Goal: Task Accomplishment & Management: Manage account settings

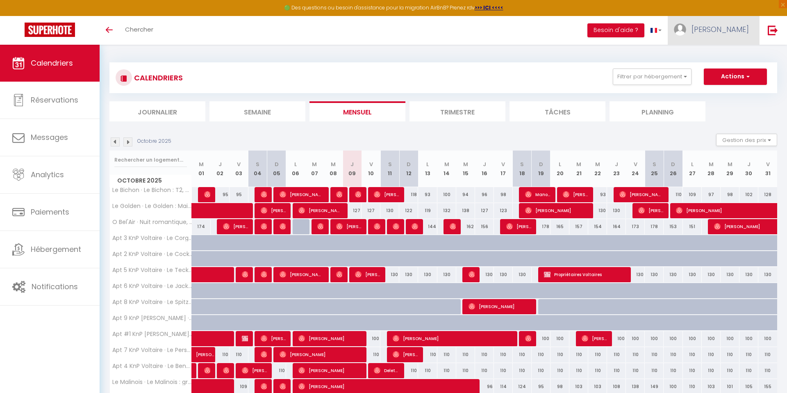
click at [551, 34] on link "[PERSON_NAME]" at bounding box center [713, 30] width 91 height 29
click at [551, 59] on link "Paramètres" at bounding box center [726, 57] width 61 height 14
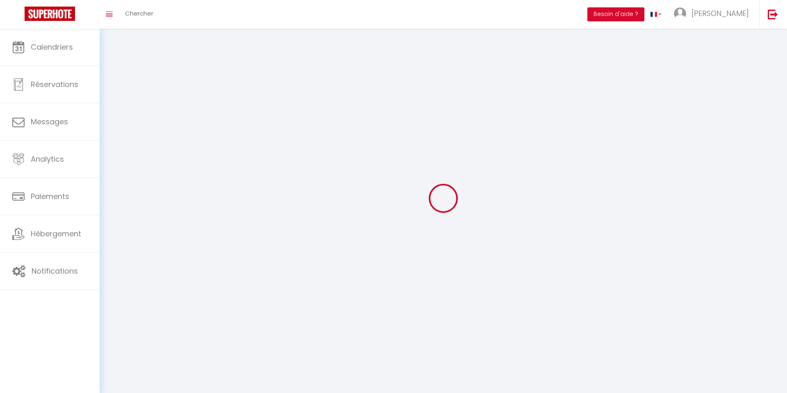
type input "pCltc3wfGkE8ImrJdnsZwZmNi"
type input "CeaFgqqJkfK1vJrqKjuo7xABL"
type input "[URL][DOMAIN_NAME]"
select select "fr"
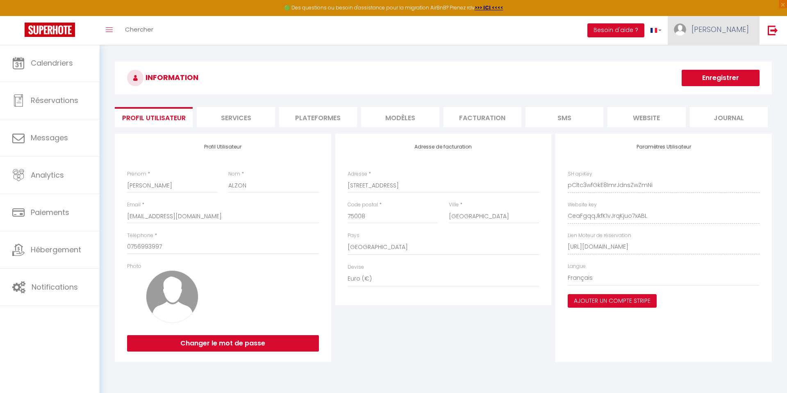
click at [551, 36] on link "[PERSON_NAME]" at bounding box center [713, 30] width 91 height 29
click at [551, 73] on link "Équipe" at bounding box center [726, 72] width 61 height 14
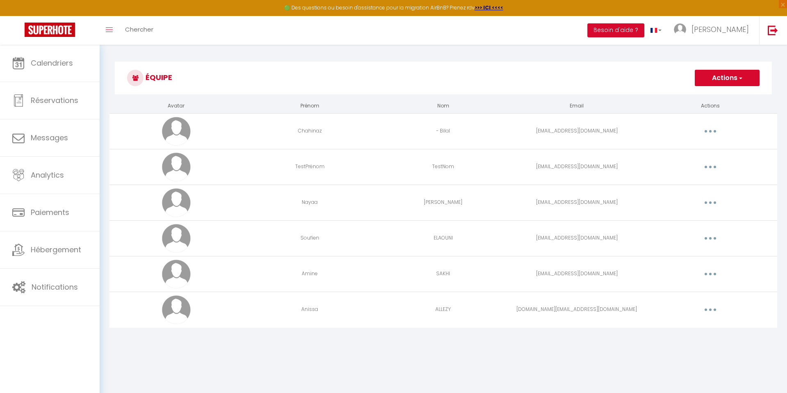
click at [551, 308] on button "button" at bounding box center [710, 309] width 23 height 13
click at [551, 333] on link "Editer" at bounding box center [689, 328] width 61 height 14
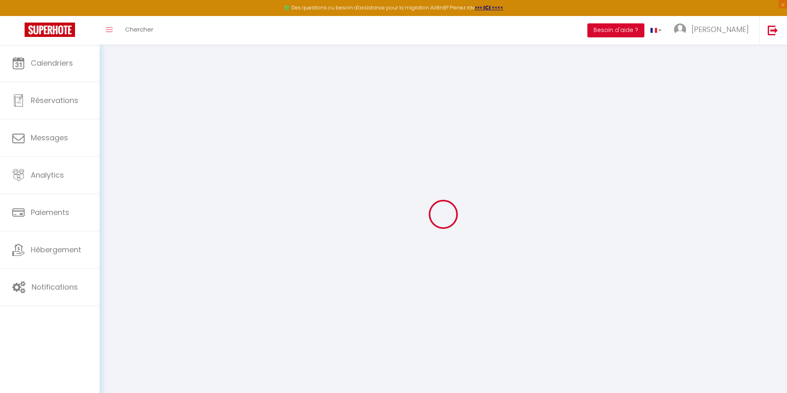
type input "Anissa"
type input "ALLEZY"
type input "[DOMAIN_NAME][EMAIL_ADDRESS][DOMAIN_NAME]"
type textarea "[URL][DOMAIN_NAME]"
checkbox input "false"
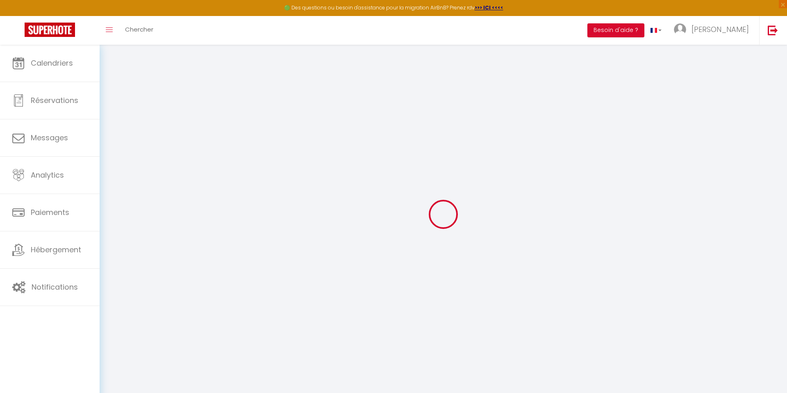
checkbox input "false"
checkbox input "true"
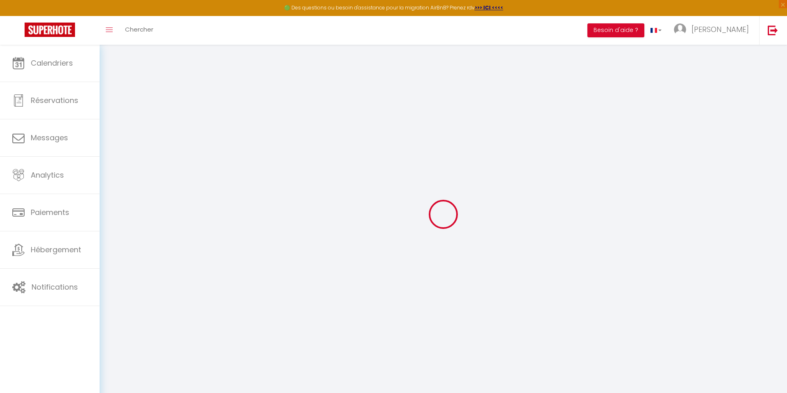
checkbox input "true"
checkbox input "false"
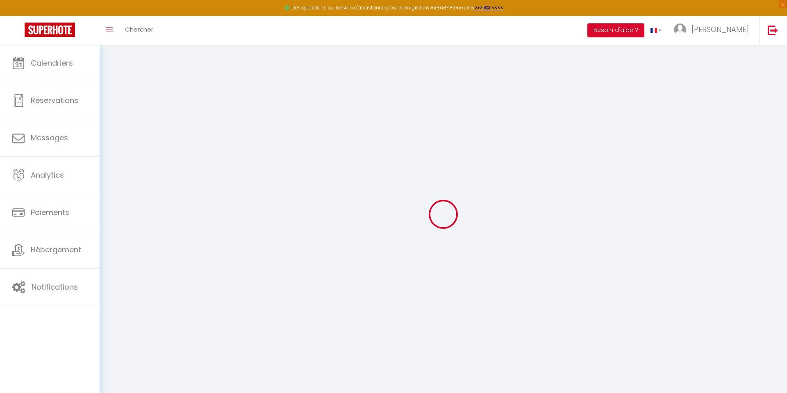
checkbox input "false"
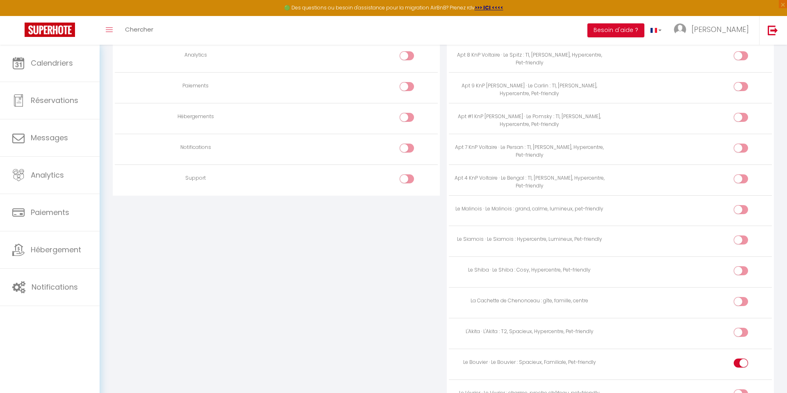
scroll to position [746, 0]
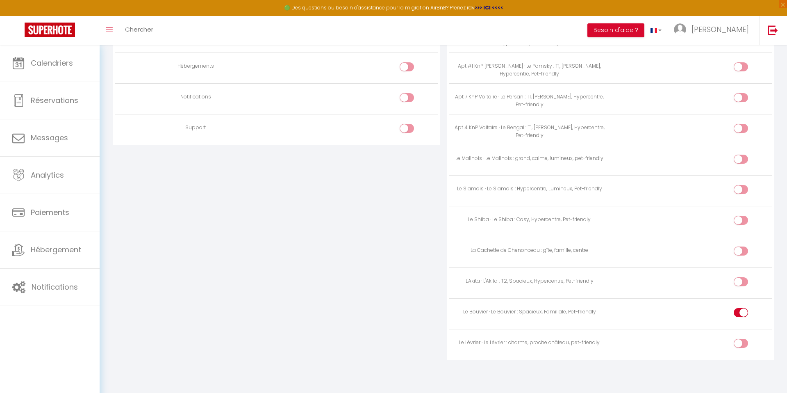
click at [551, 282] on input "checkbox" at bounding box center [748, 283] width 14 height 12
checkbox input "true"
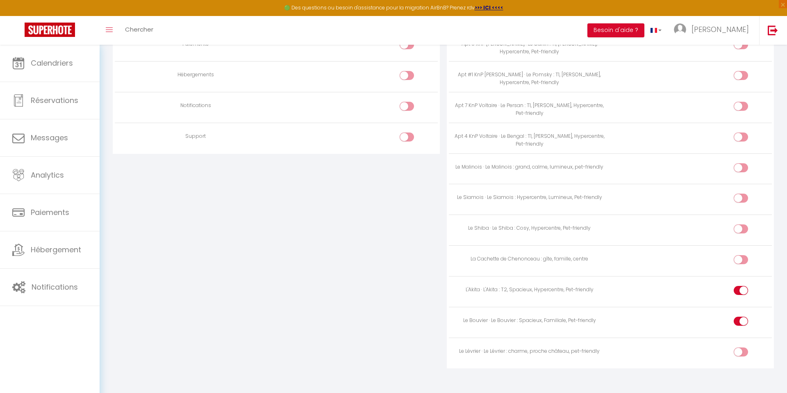
click at [551, 227] on input "checkbox" at bounding box center [748, 230] width 14 height 12
checkbox input "true"
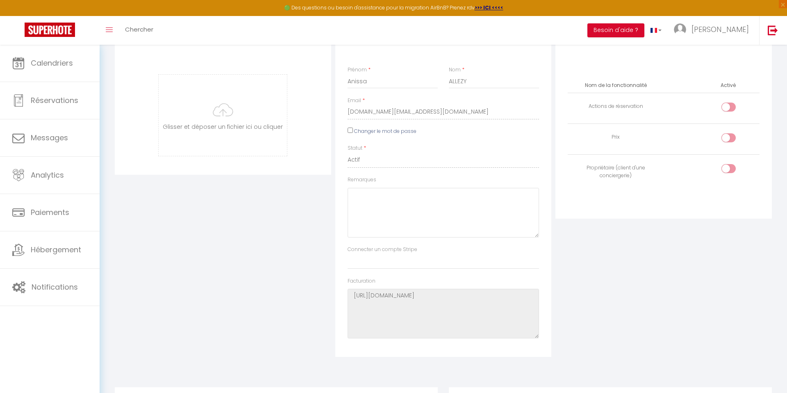
scroll to position [0, 0]
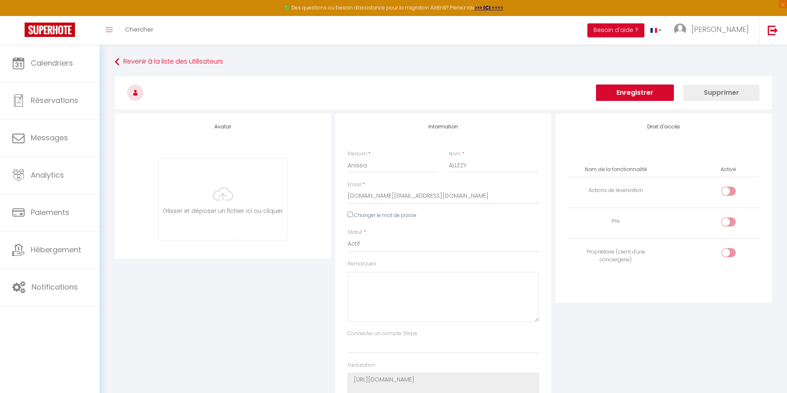
click at [551, 92] on button "Enregistrer" at bounding box center [635, 92] width 78 height 16
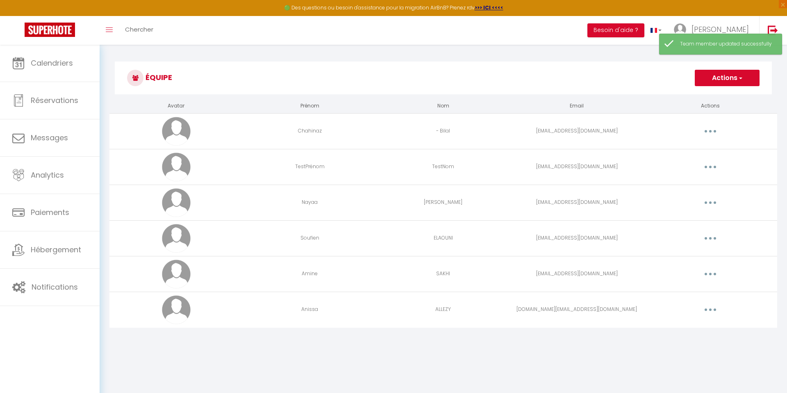
click at [551, 272] on button "button" at bounding box center [710, 273] width 23 height 13
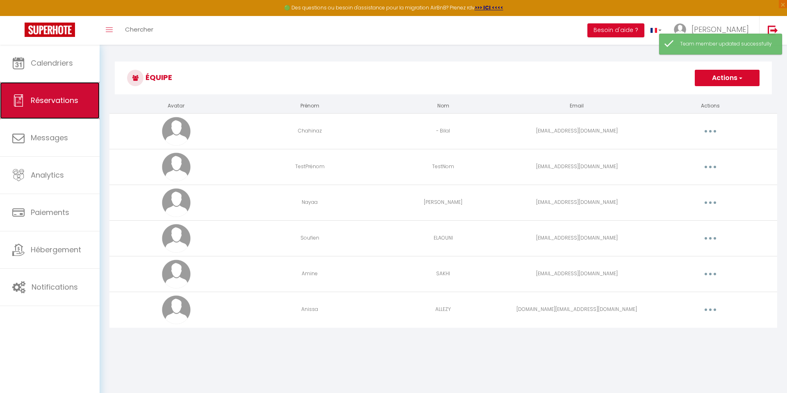
click at [54, 110] on link "Réservations" at bounding box center [50, 100] width 100 height 37
select select "not_cancelled"
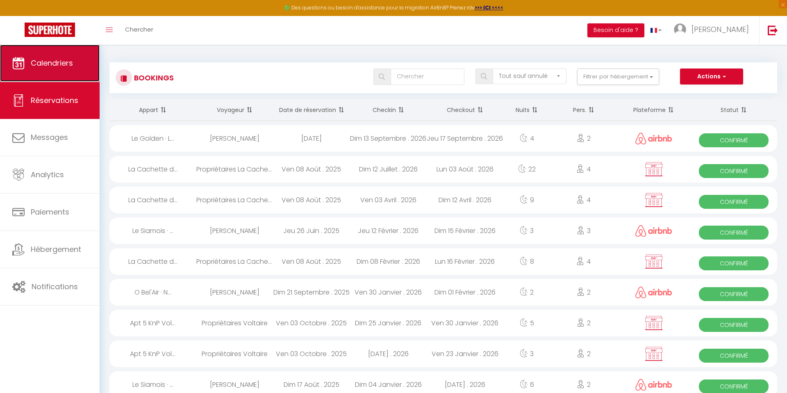
click at [50, 70] on link "Calendriers" at bounding box center [50, 63] width 100 height 37
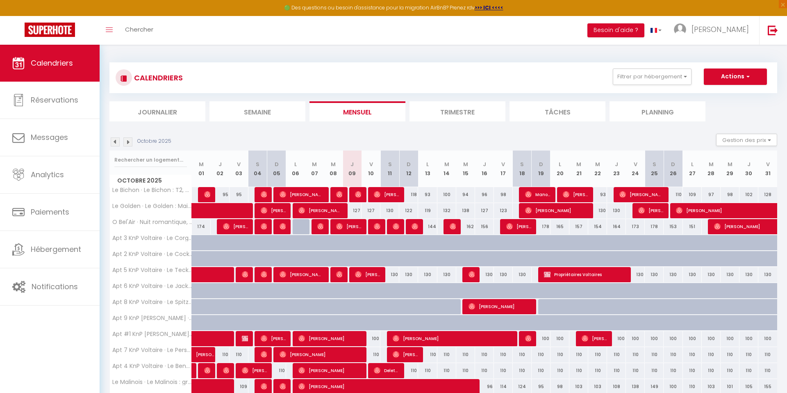
click at [362, 112] on li "Mensuel" at bounding box center [358, 111] width 96 height 20
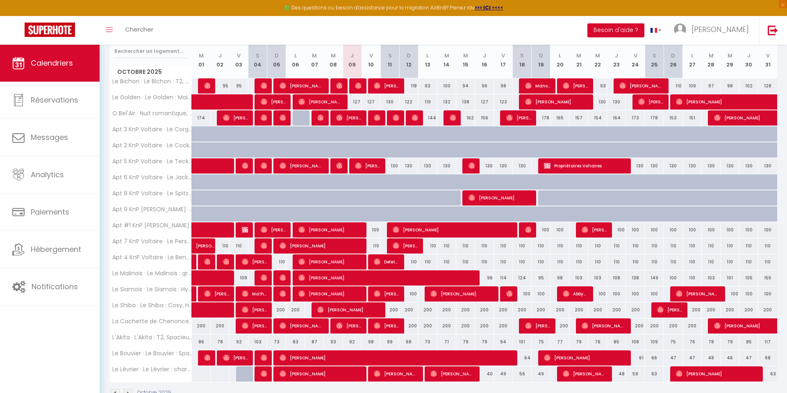
scroll to position [104, 0]
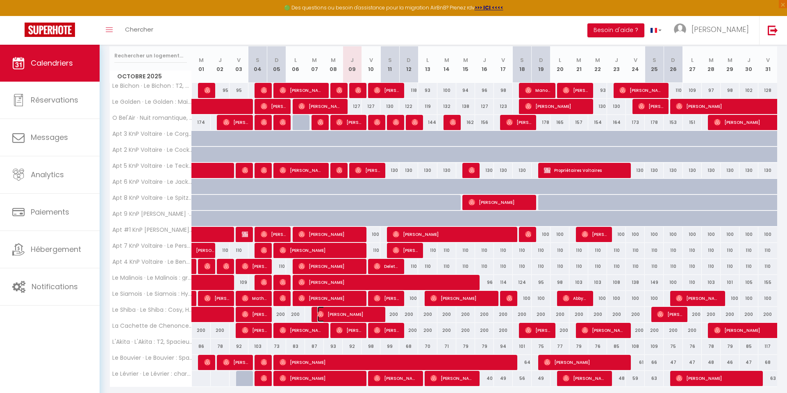
click at [344, 314] on span "[PERSON_NAME]" at bounding box center [348, 314] width 63 height 16
select select "OK"
select select "0"
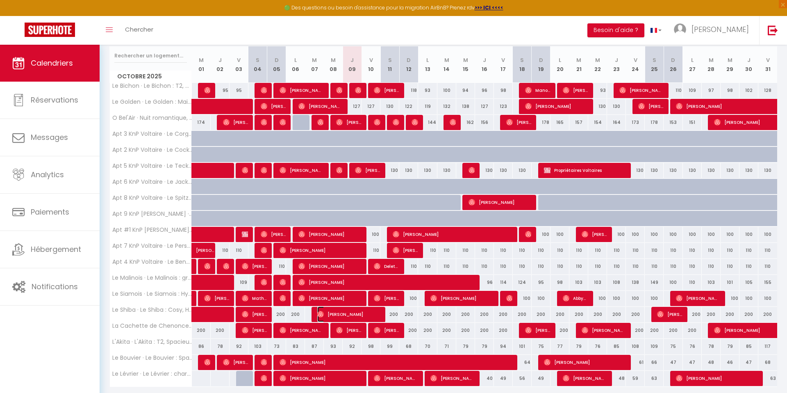
select select "1"
select select
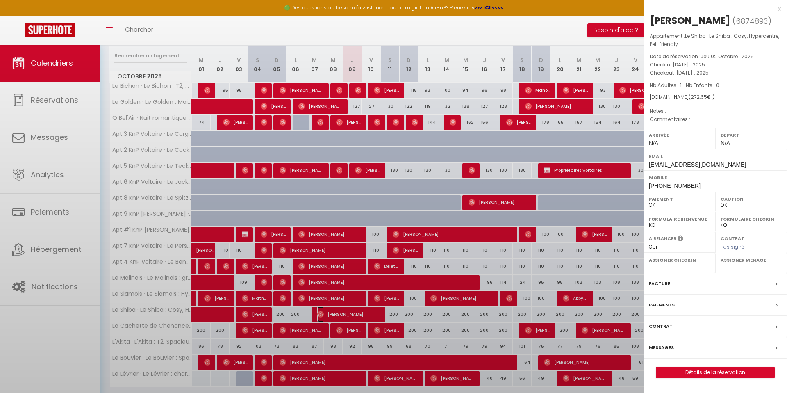
select select "48671"
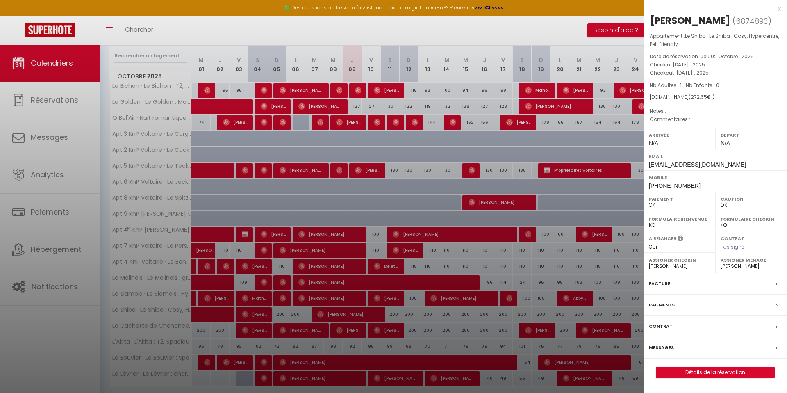
click at [551, 270] on select "- [PERSON_NAME] TestNom [PERSON_NAME] Soufien ELAOUNI Amine [PERSON_NAME]" at bounding box center [751, 265] width 61 height 7
select select "53232"
click at [551, 270] on select "- [PERSON_NAME] TestNom [PERSON_NAME] Soufien ELAOUNI Amine [PERSON_NAME]" at bounding box center [751, 265] width 61 height 7
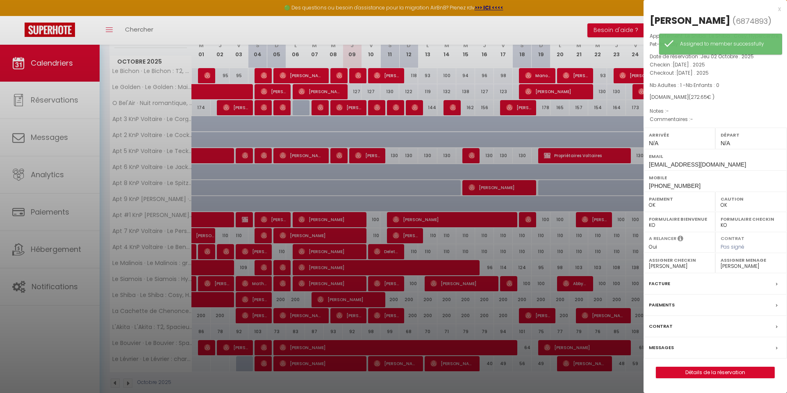
scroll to position [132, 0]
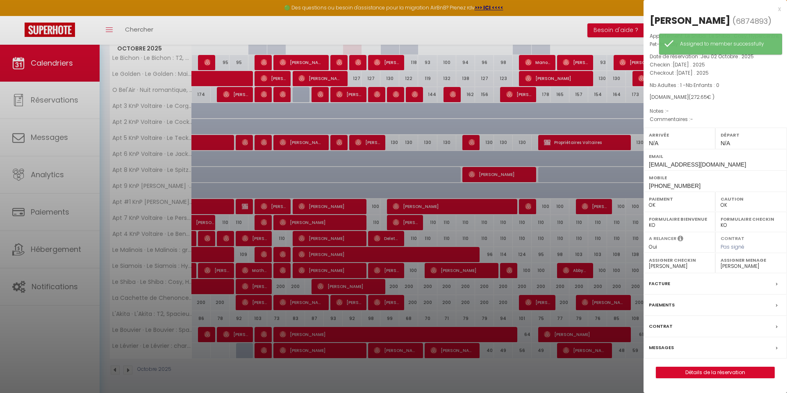
click at [487, 183] on div at bounding box center [393, 196] width 787 height 393
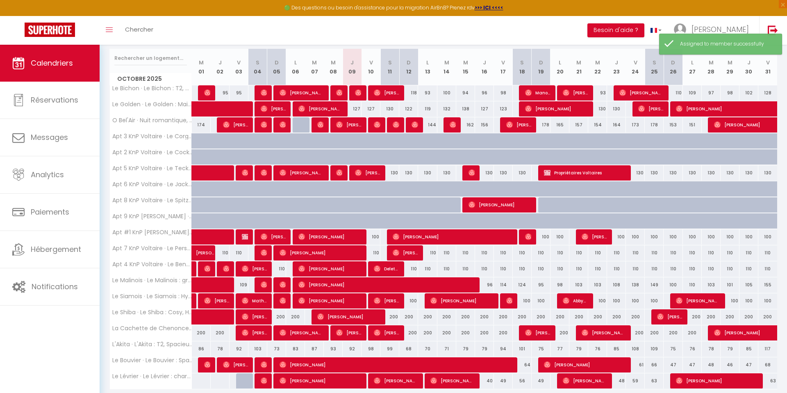
scroll to position [114, 0]
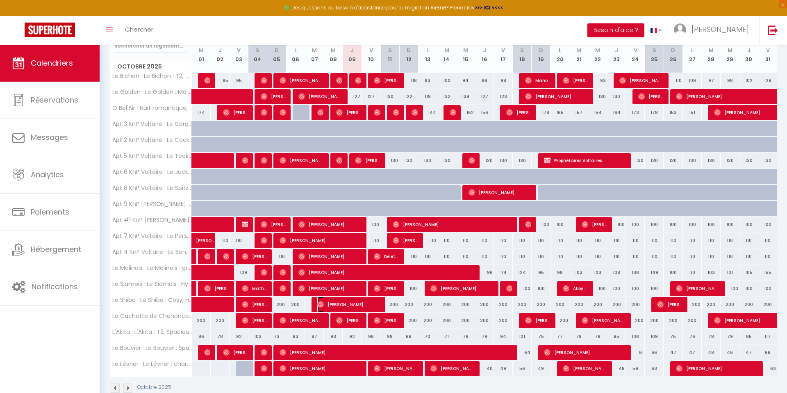
click at [365, 307] on span "[PERSON_NAME]" at bounding box center [348, 304] width 63 height 16
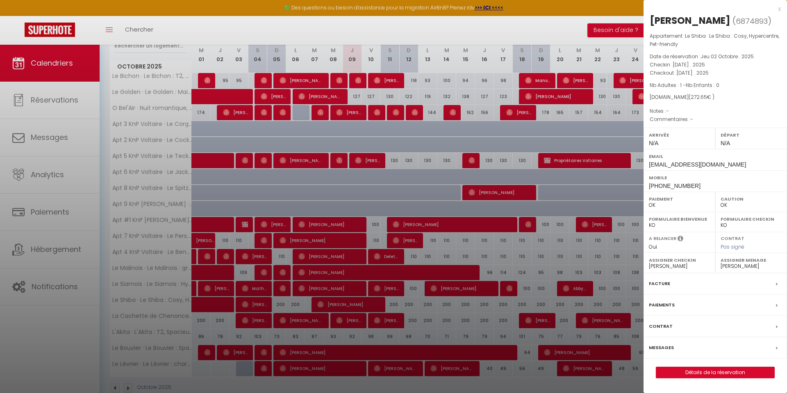
click at [396, 303] on div at bounding box center [393, 196] width 787 height 393
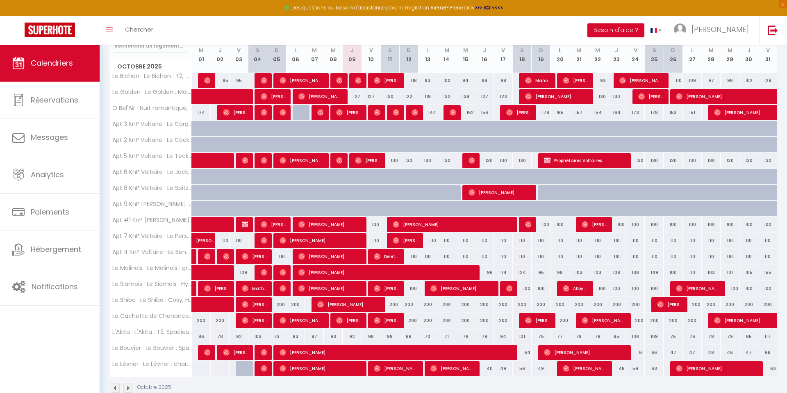
scroll to position [104, 0]
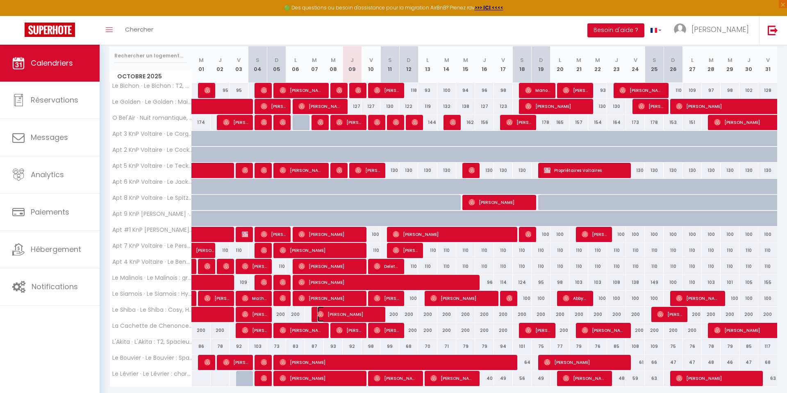
click at [357, 316] on span "[PERSON_NAME]" at bounding box center [348, 314] width 63 height 16
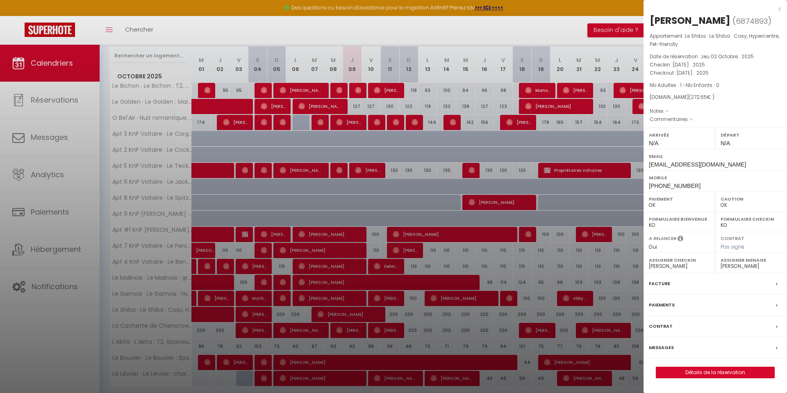
click at [551, 68] on span "[DATE] . 2025" at bounding box center [689, 64] width 32 height 7
drag, startPoint x: 537, startPoint y: 225, endPoint x: 536, endPoint y: 210, distance: 15.2
click at [537, 225] on div at bounding box center [393, 196] width 787 height 393
